Goal: Information Seeking & Learning: Learn about a topic

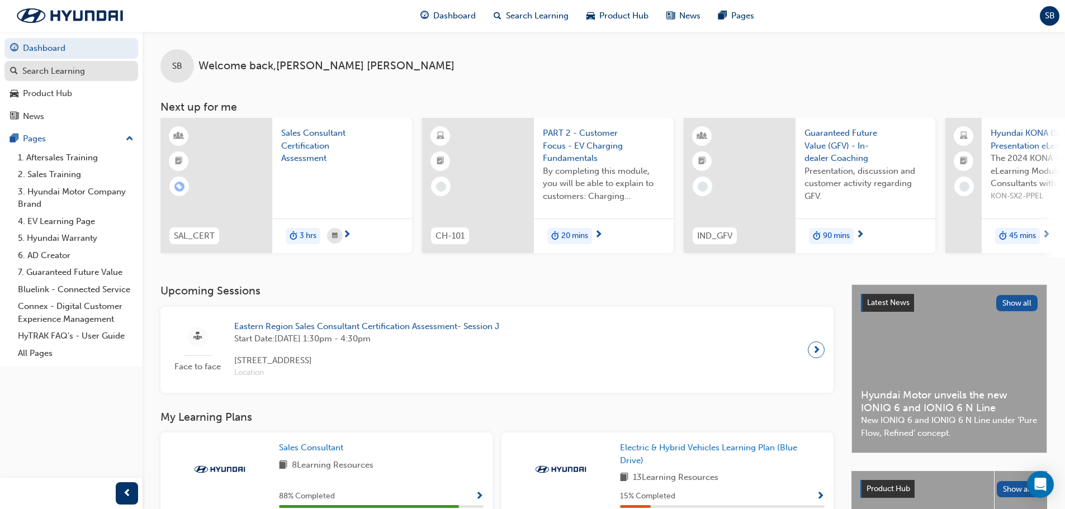
click at [110, 76] on div "Search Learning" at bounding box center [71, 71] width 122 height 14
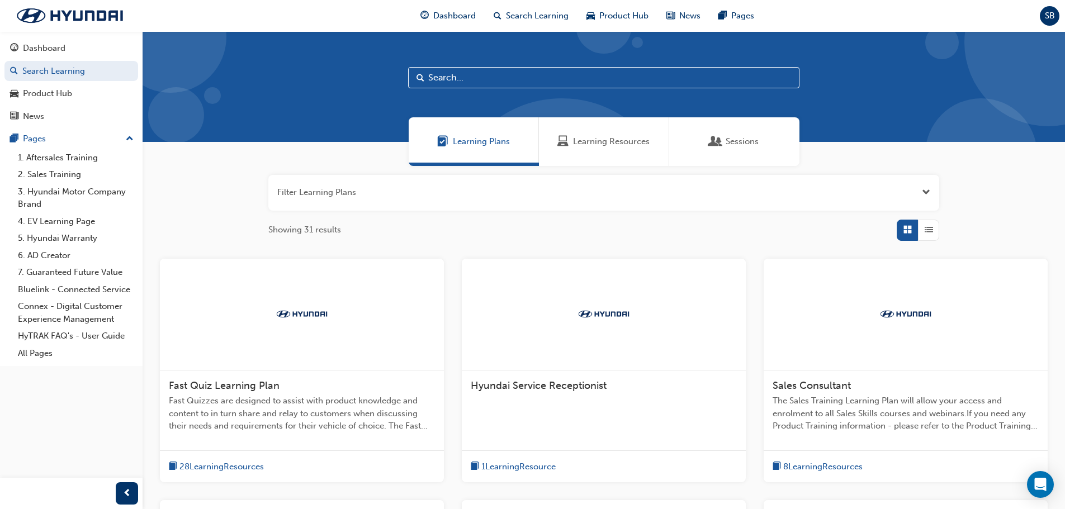
click at [483, 74] on input "text" at bounding box center [603, 77] width 391 height 21
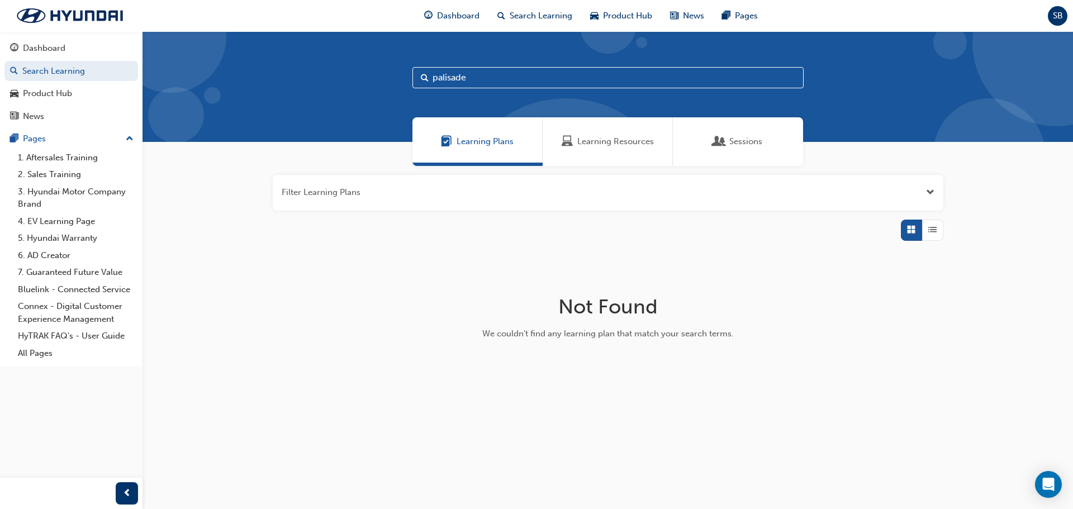
type input "palisade"
click at [727, 145] on div "Sessions" at bounding box center [738, 141] width 49 height 13
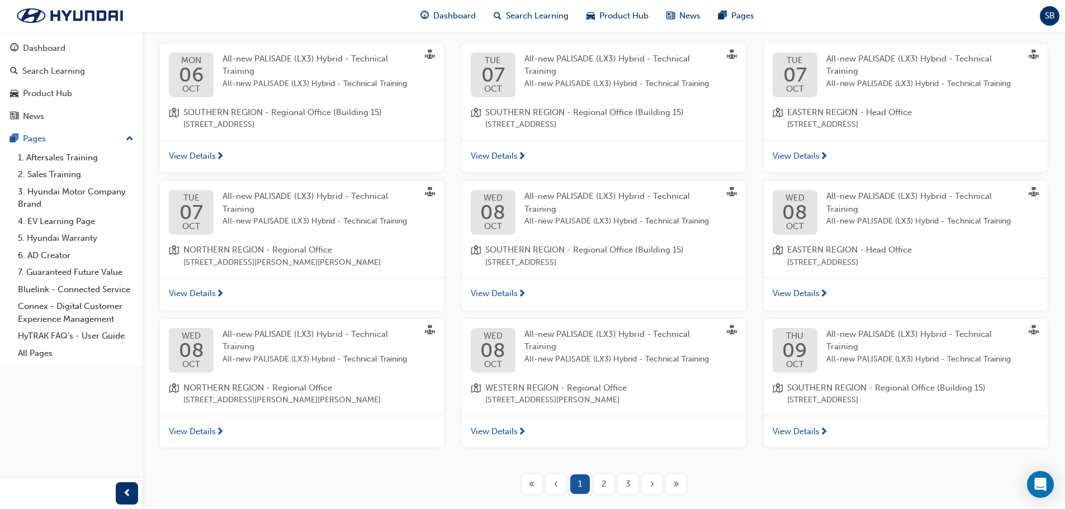
scroll to position [273, 0]
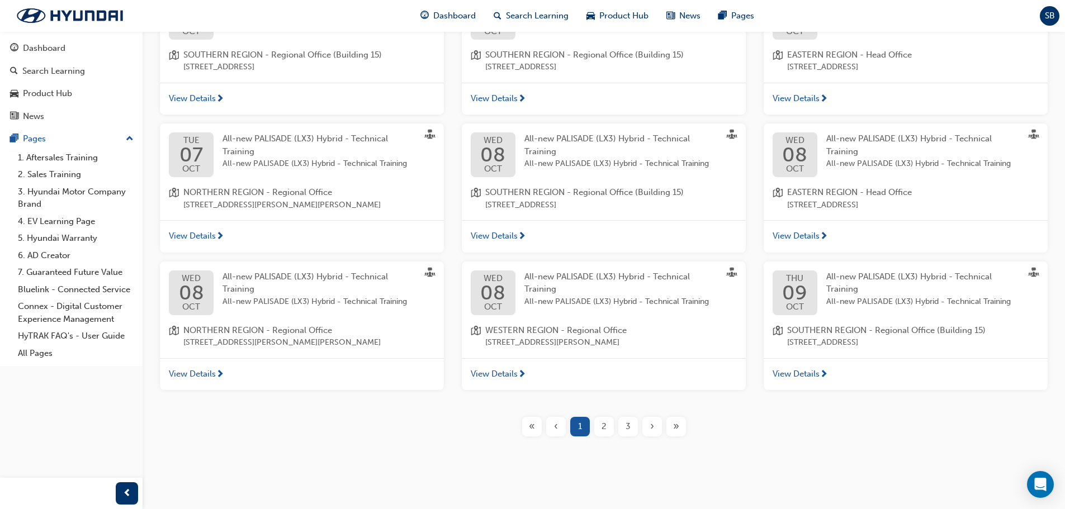
click at [604, 428] on span "2" at bounding box center [603, 426] width 5 height 13
click at [608, 434] on div "2" at bounding box center [604, 427] width 20 height 20
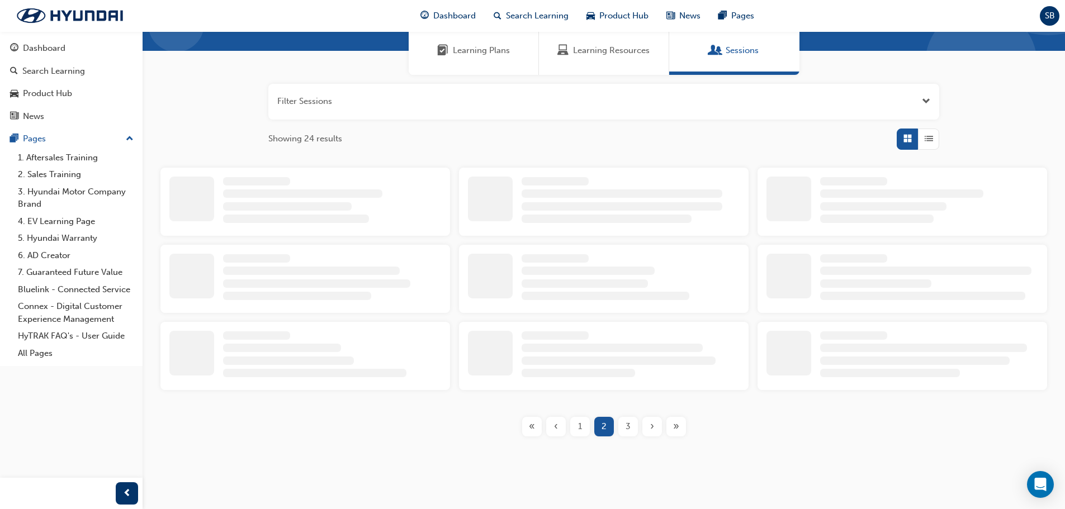
scroll to position [273, 0]
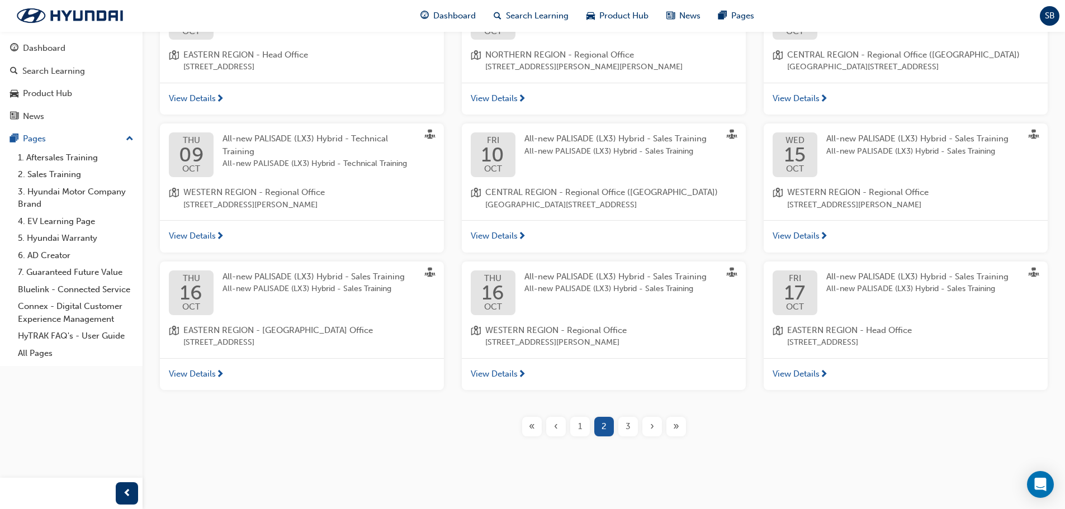
click at [623, 437] on div "3" at bounding box center [628, 427] width 20 height 20
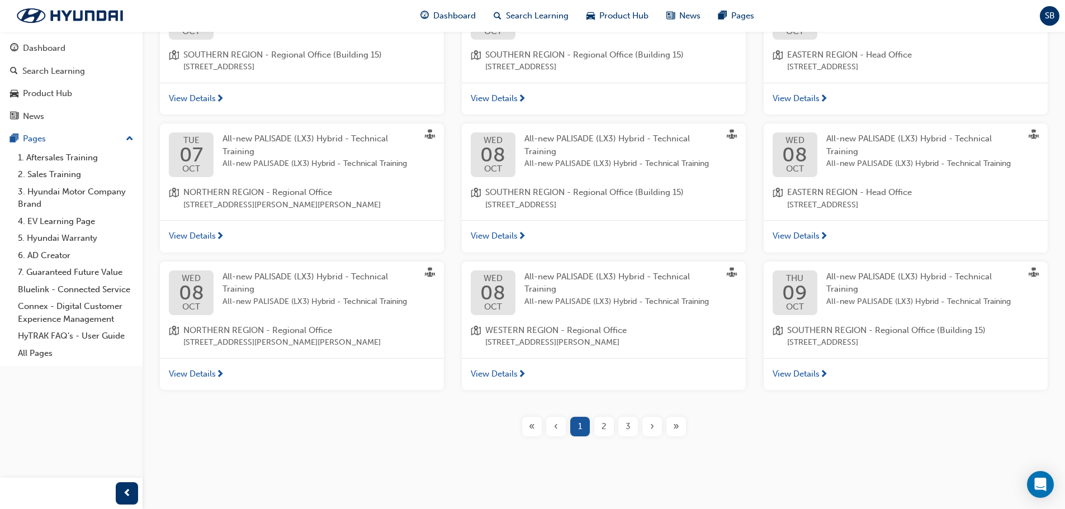
click at [623, 429] on div "3" at bounding box center [628, 427] width 20 height 20
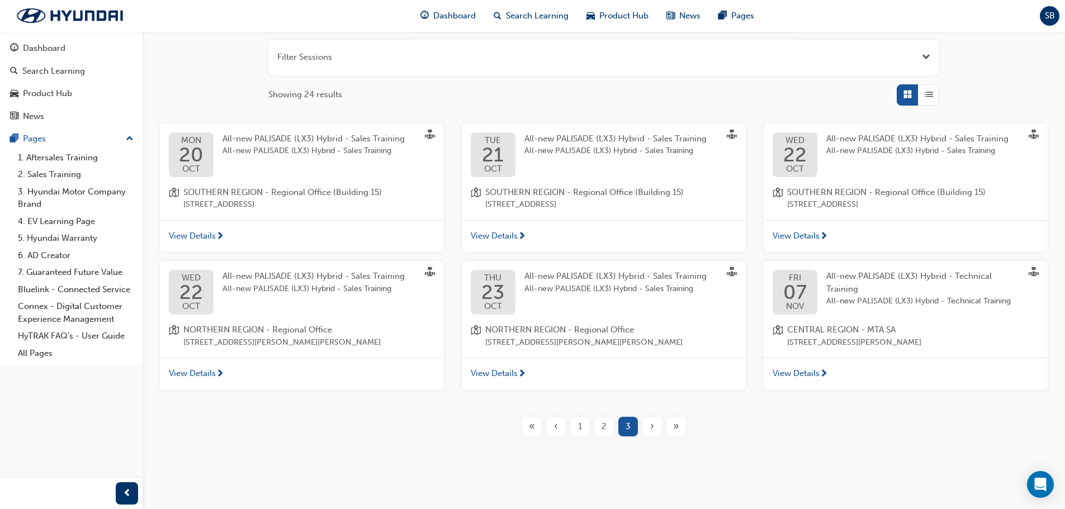
click at [609, 425] on div "2" at bounding box center [604, 427] width 20 height 20
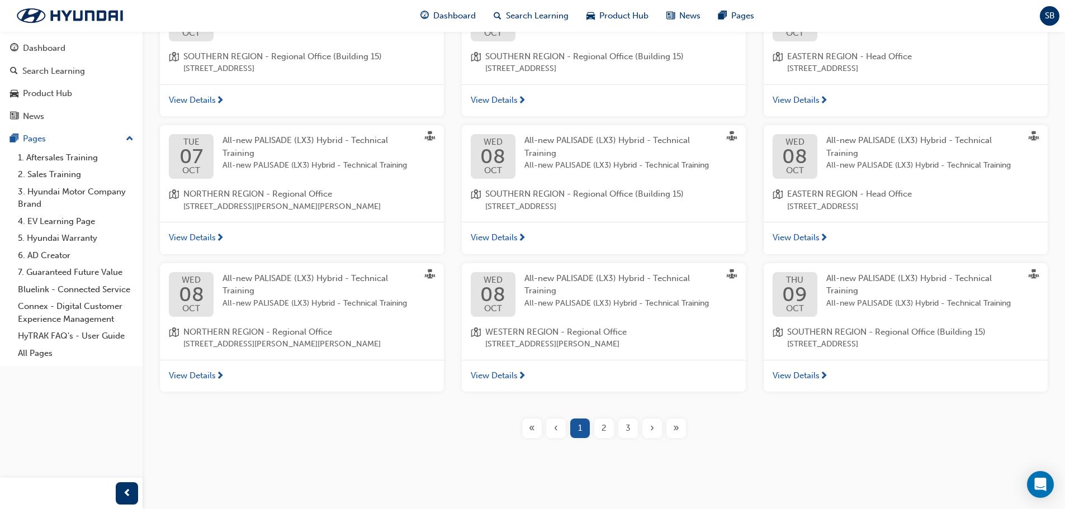
scroll to position [273, 0]
click at [604, 430] on span "2" at bounding box center [603, 426] width 5 height 13
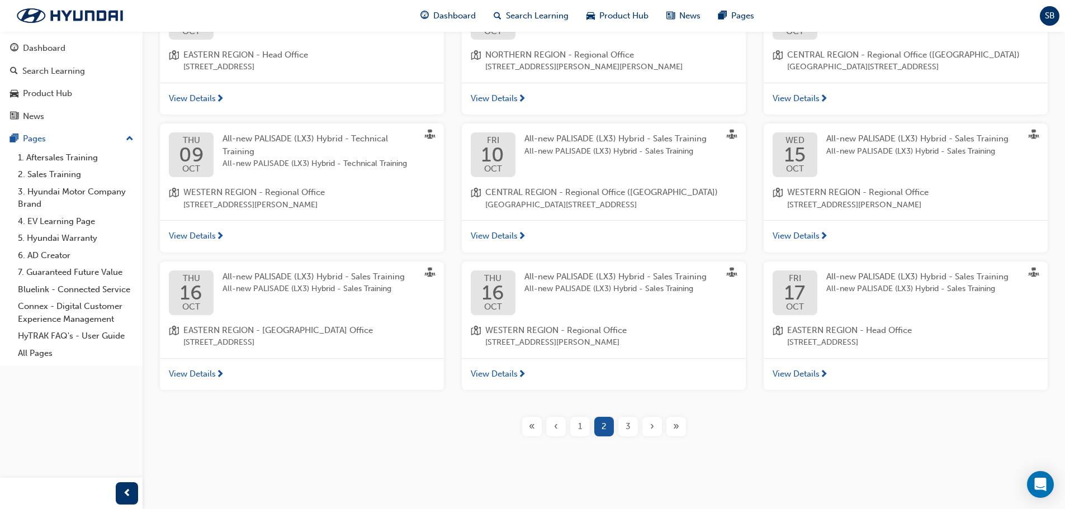
click at [234, 391] on div "View Details" at bounding box center [302, 374] width 284 height 32
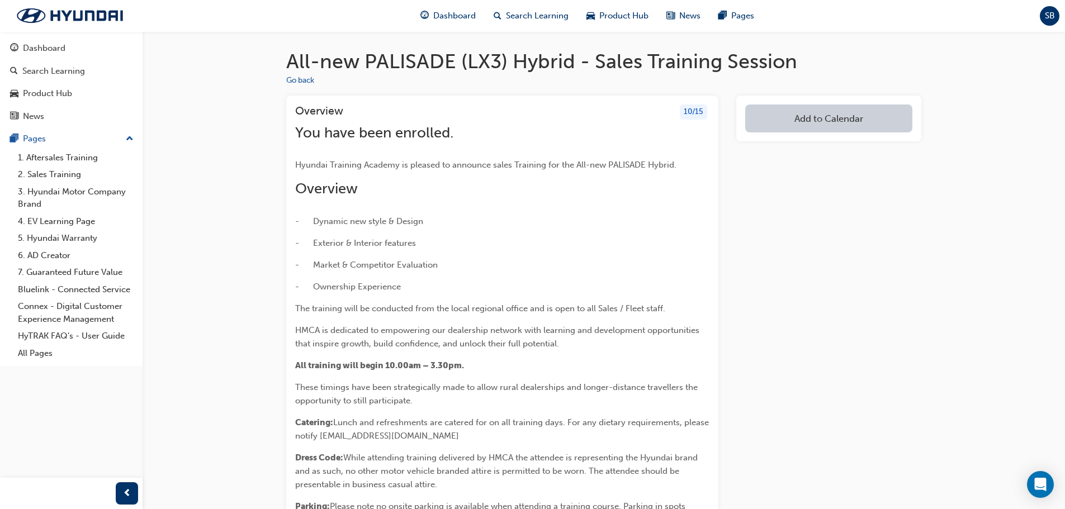
click at [691, 109] on div "10 / 15" at bounding box center [693, 112] width 27 height 15
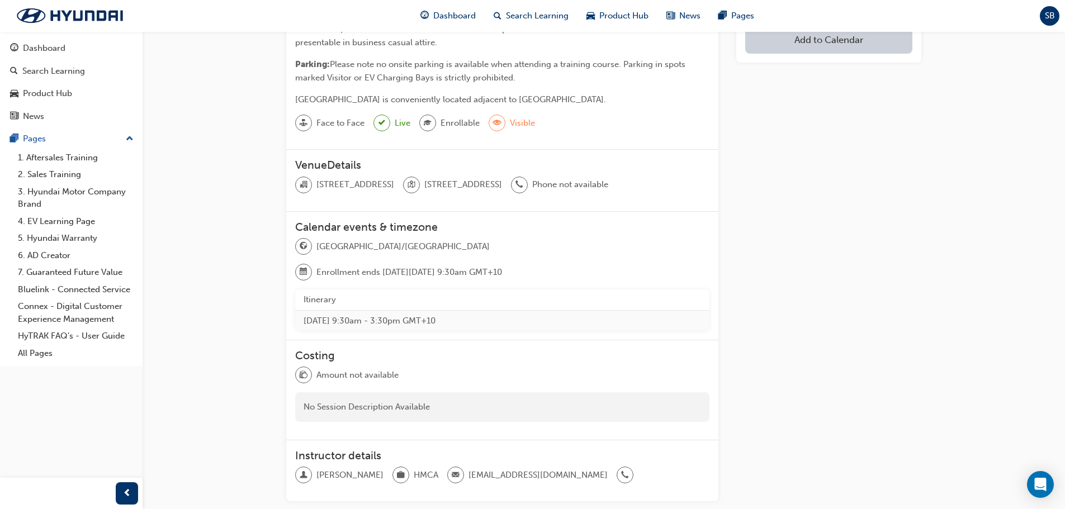
scroll to position [503, 0]
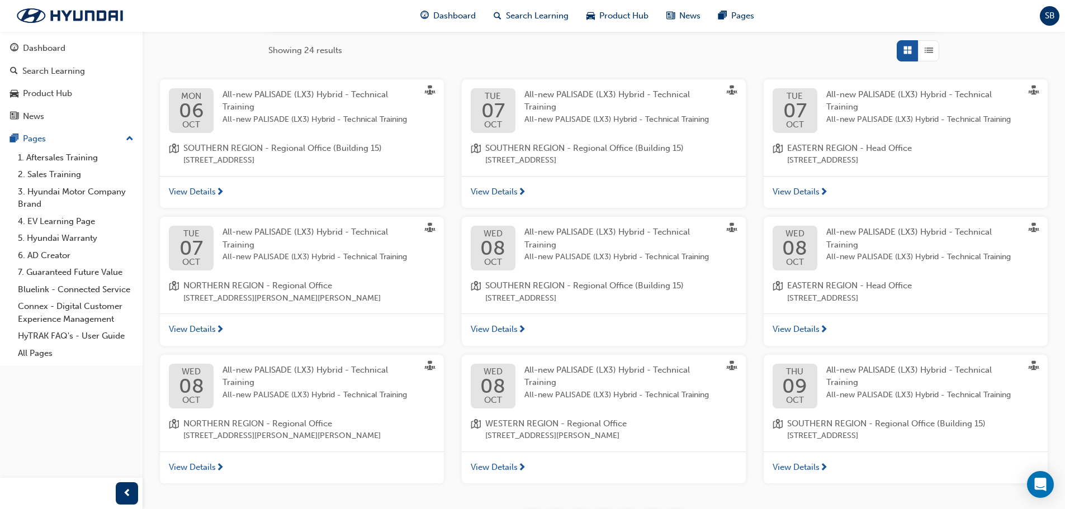
scroll to position [273, 0]
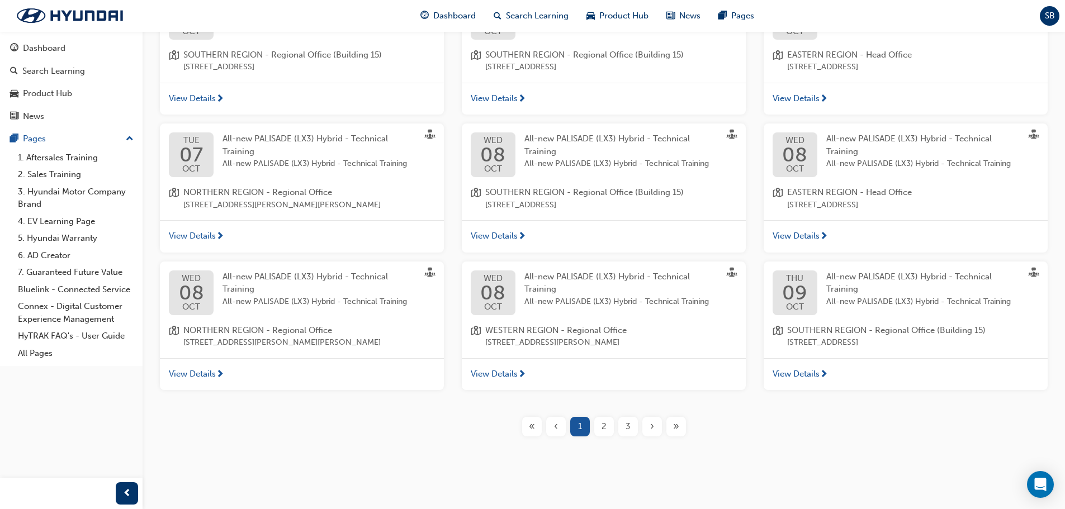
click at [599, 428] on div "2" at bounding box center [604, 427] width 20 height 20
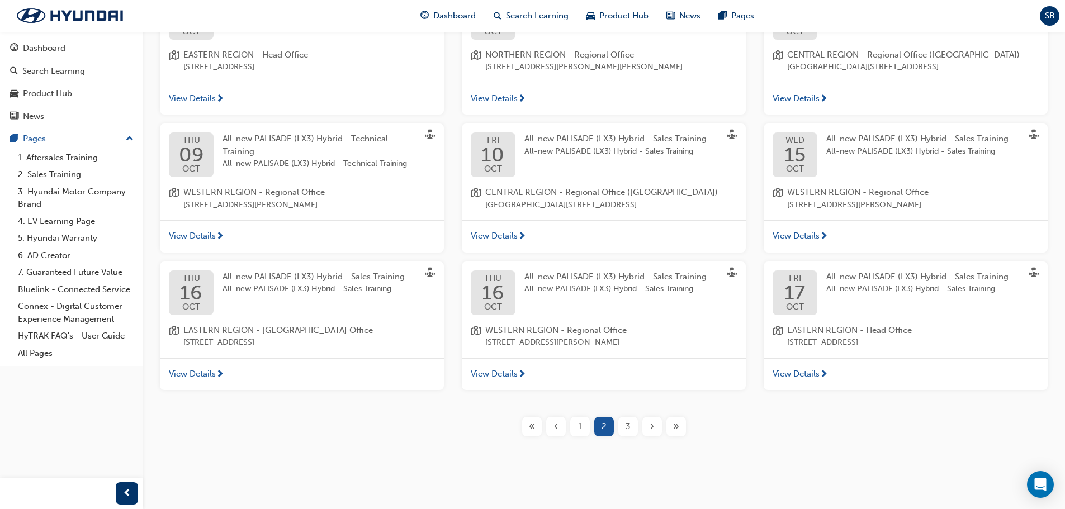
click at [841, 391] on div "View Details" at bounding box center [906, 374] width 284 height 32
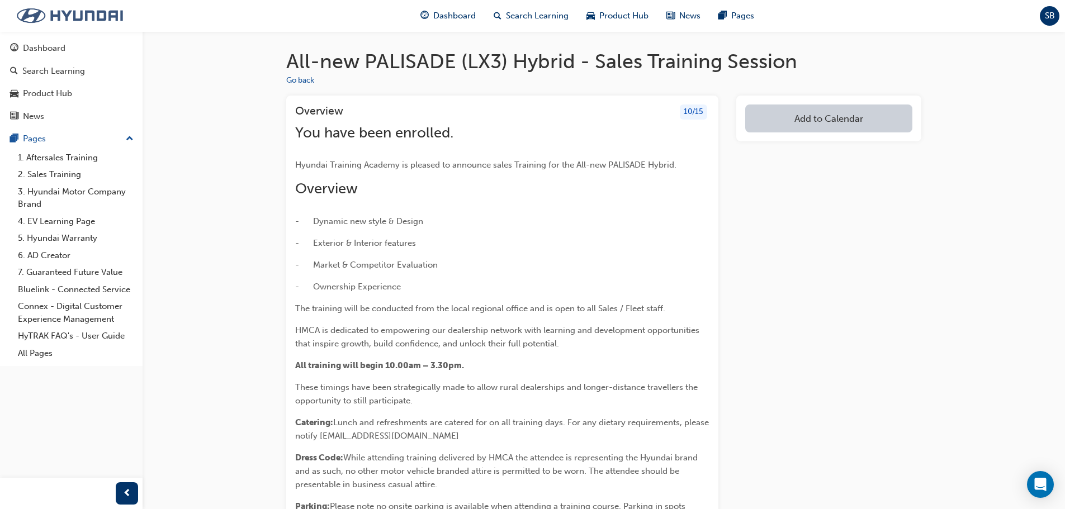
scroll to position [54, 0]
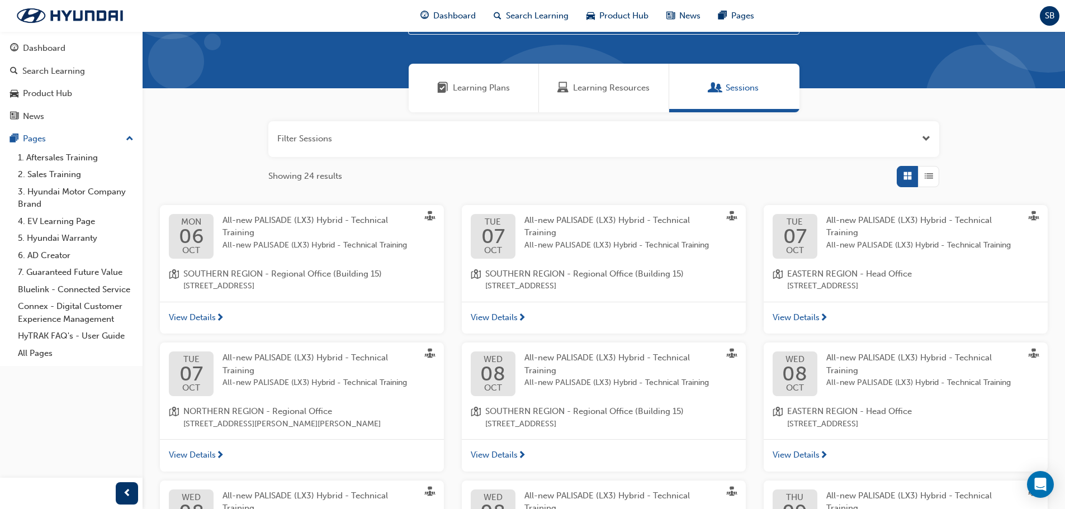
click at [499, 309] on div "View Details" at bounding box center [604, 318] width 284 height 32
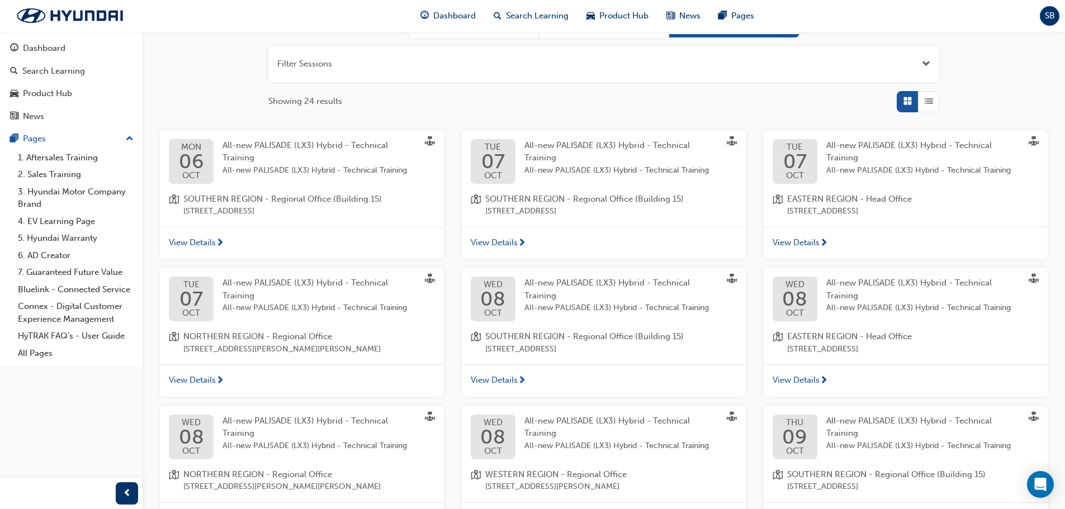
scroll to position [273, 0]
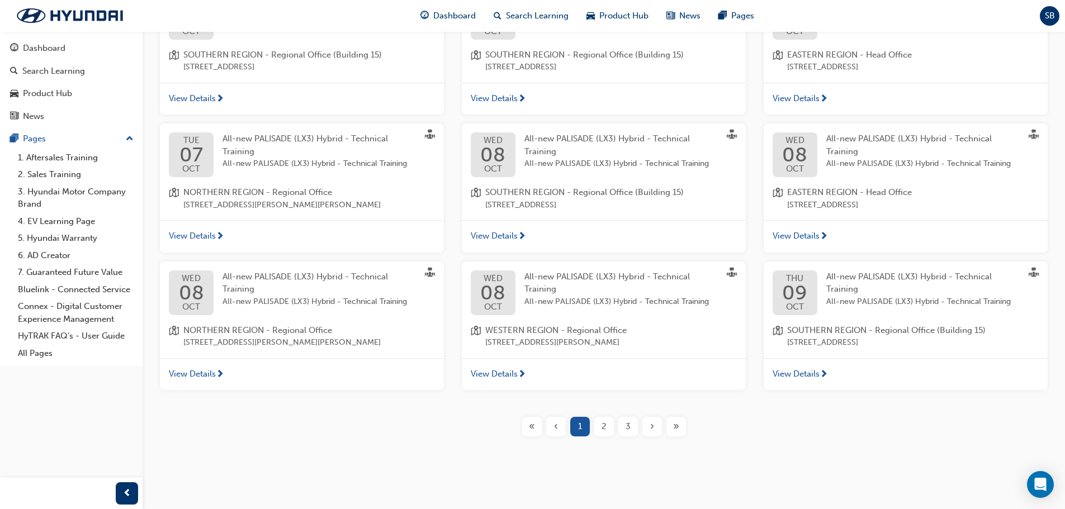
click at [605, 429] on span "2" at bounding box center [603, 426] width 5 height 13
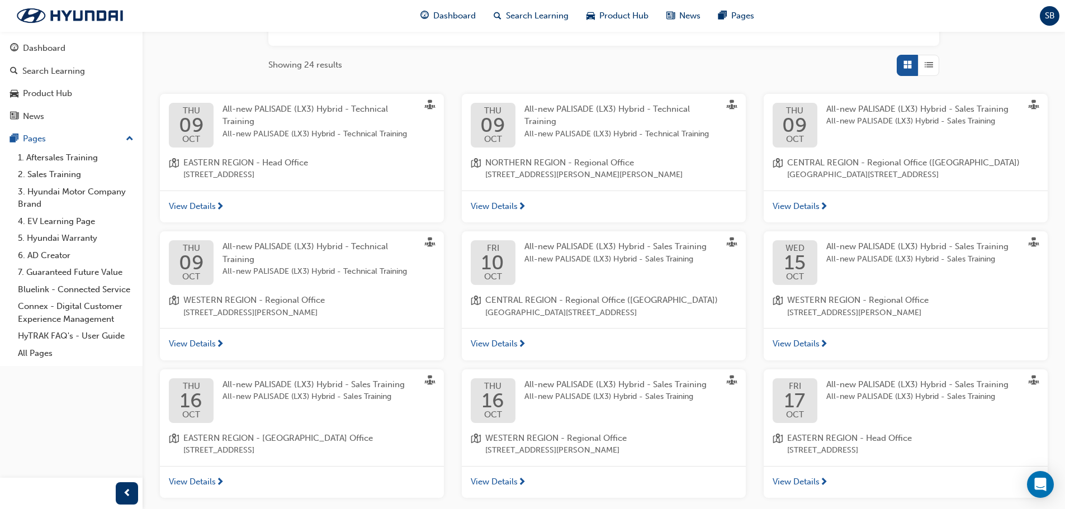
scroll to position [298, 0]
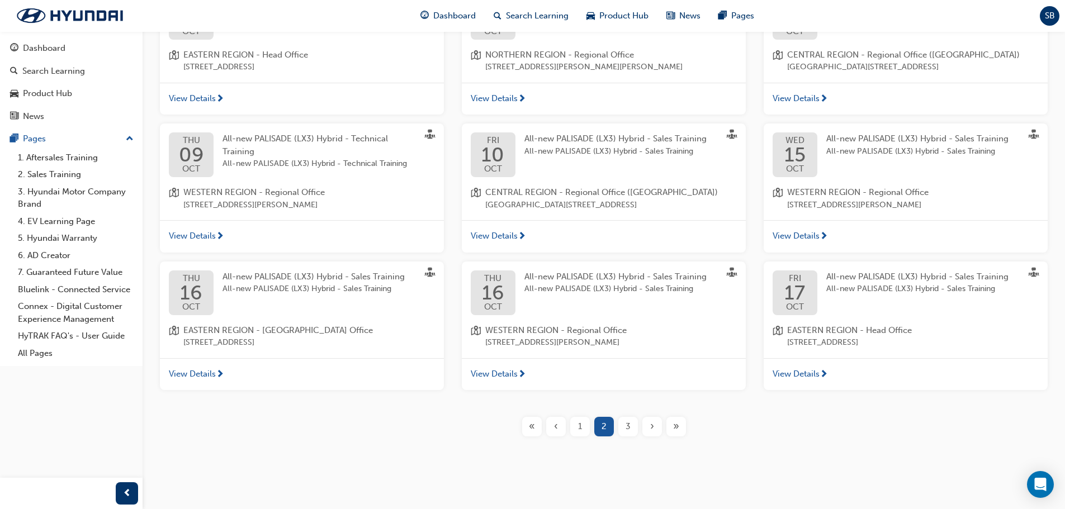
click at [220, 377] on span "next-icon" at bounding box center [220, 375] width 8 height 10
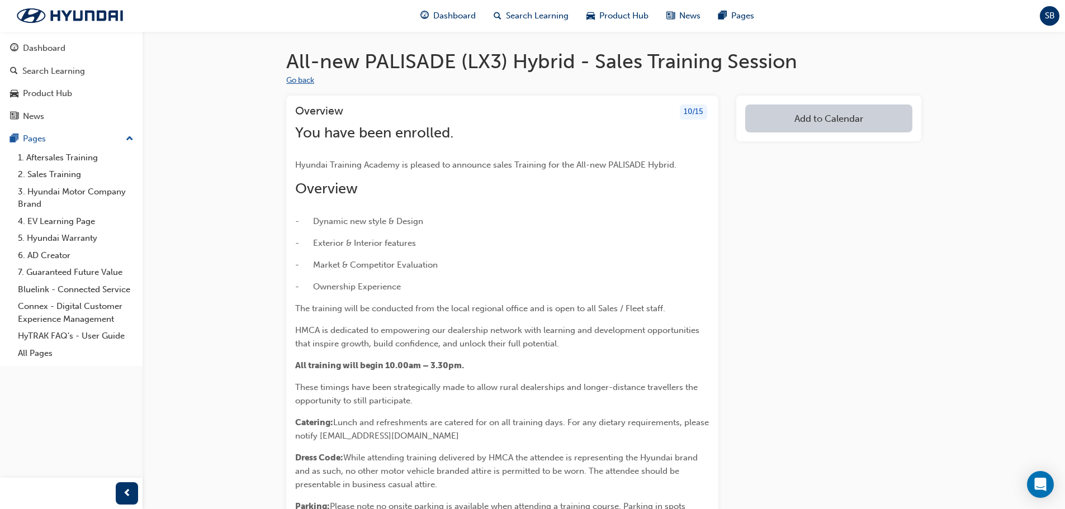
click at [290, 82] on button "Go back" at bounding box center [300, 80] width 28 height 13
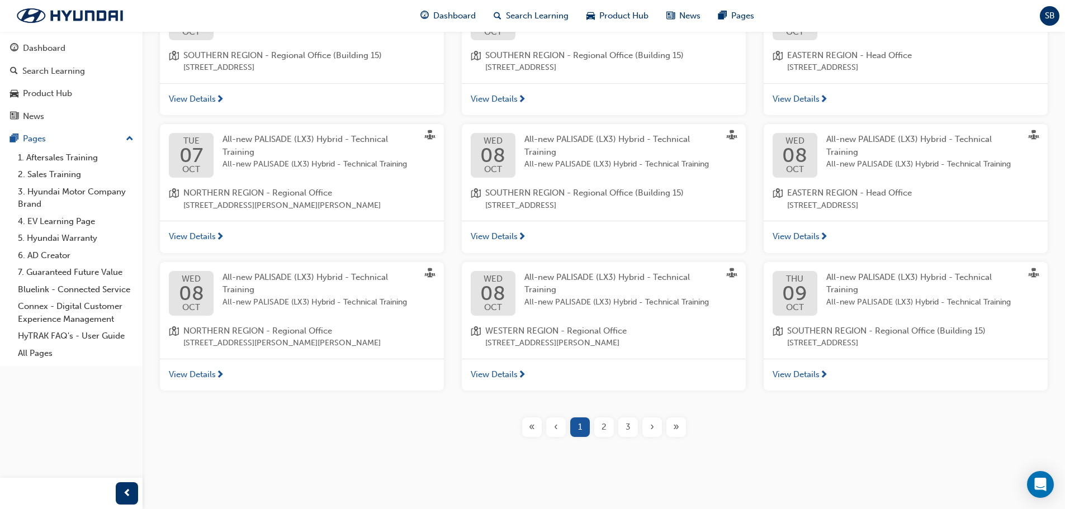
scroll to position [273, 0]
click at [610, 429] on div "2" at bounding box center [604, 427] width 20 height 20
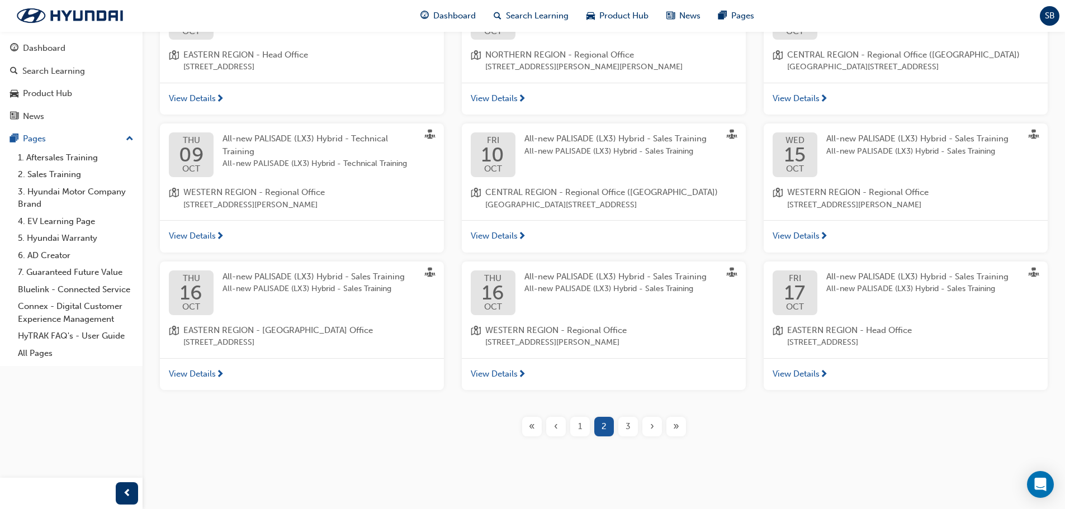
click at [813, 381] on span "View Details" at bounding box center [795, 374] width 47 height 13
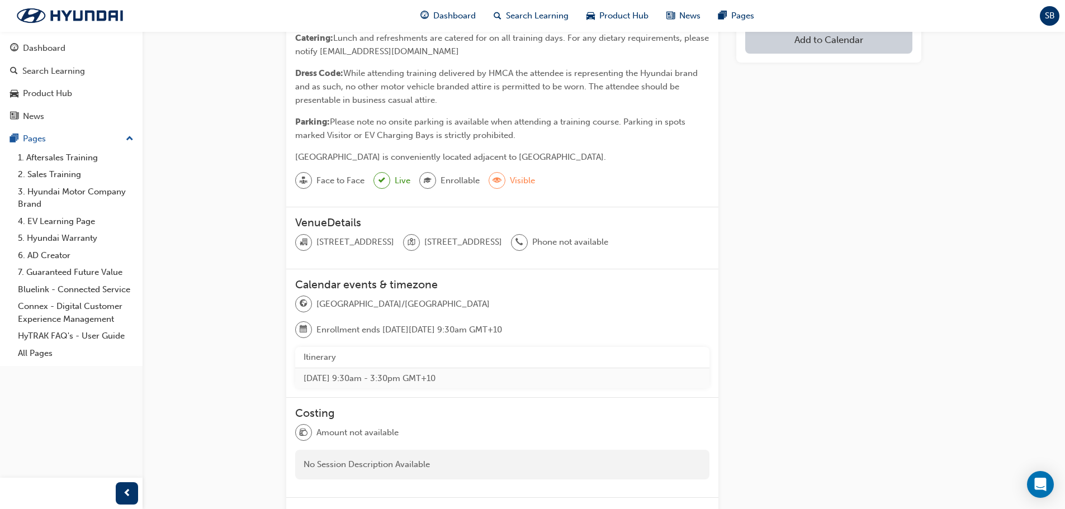
scroll to position [520, 0]
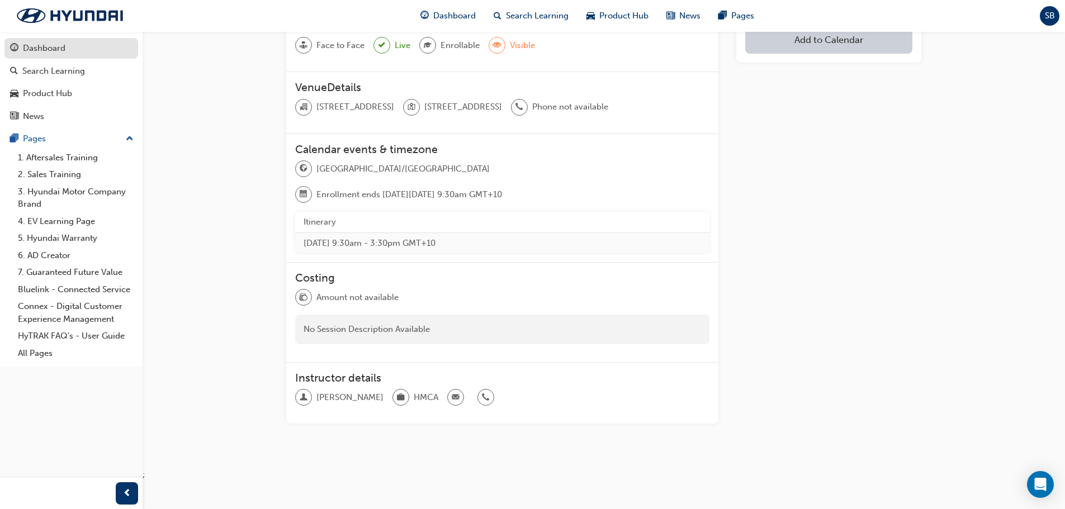
click at [59, 46] on div "Dashboard" at bounding box center [44, 48] width 42 height 13
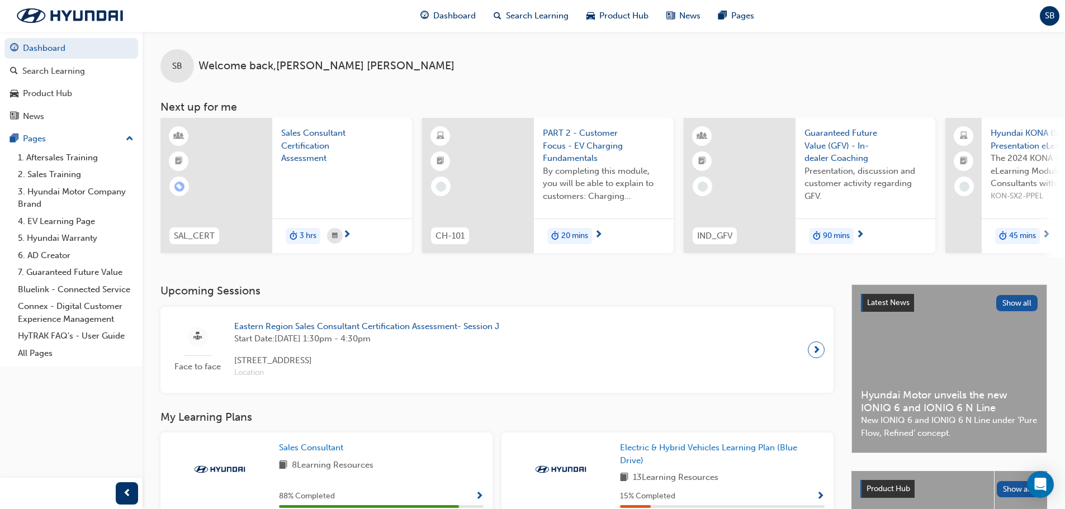
click at [428, 330] on span "Eastern Region Sales Consultant Certification Assessment- Session J" at bounding box center [366, 326] width 265 height 13
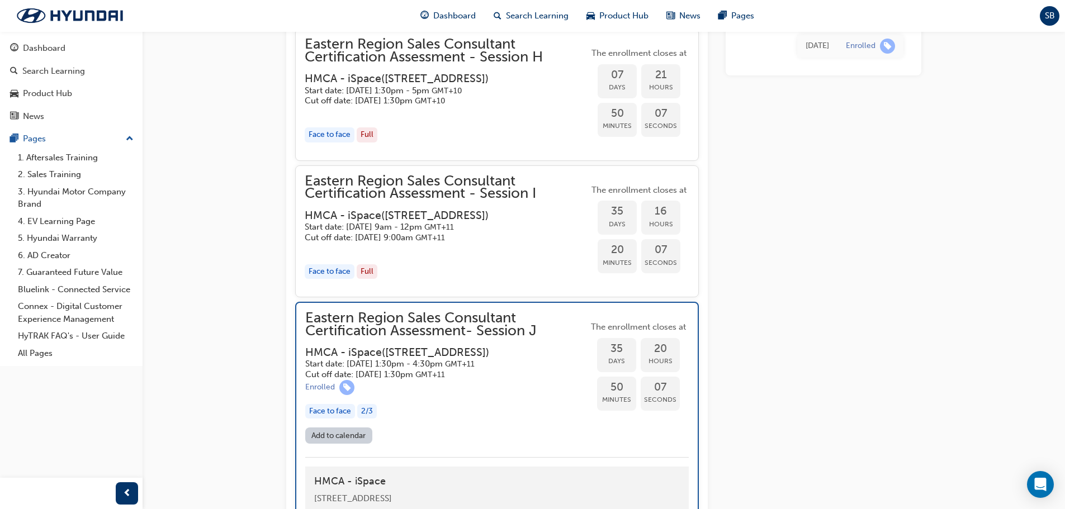
scroll to position [1955, 0]
